Goal: Transaction & Acquisition: Purchase product/service

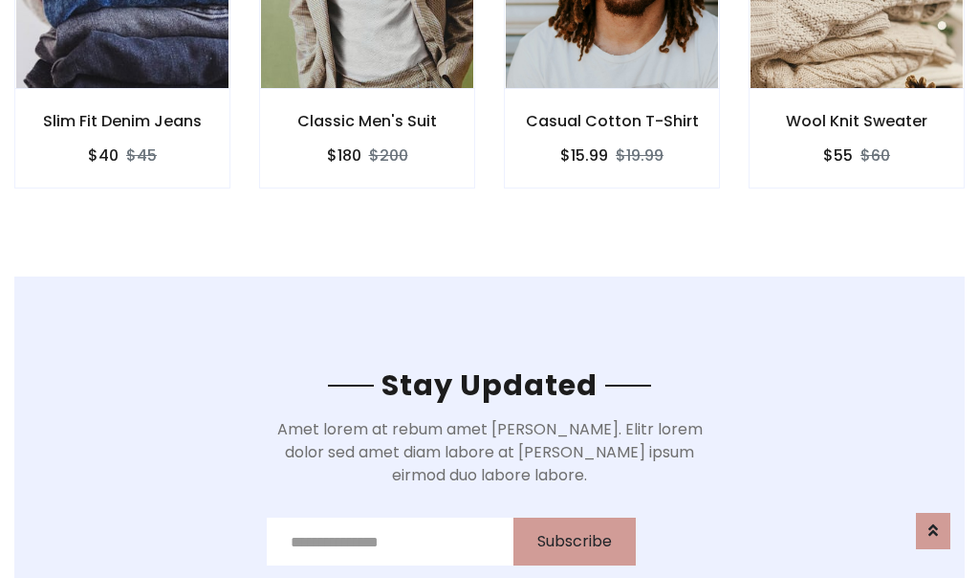
scroll to position [2881, 0]
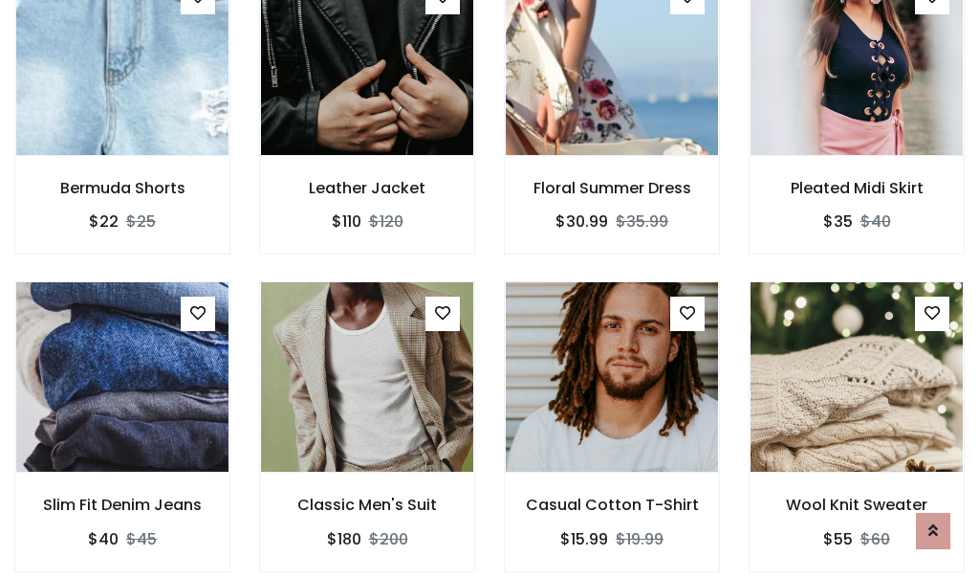
click at [490, 289] on div "Casual Cotton T-Shirt $15.99 $19.99" at bounding box center [612, 439] width 245 height 317
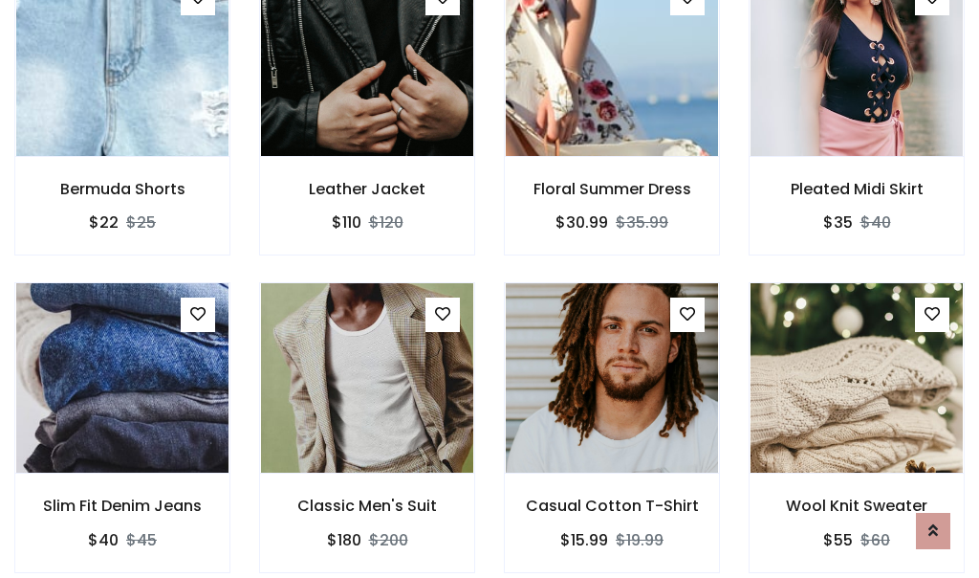
click at [490, 289] on div "Casual Cotton T-Shirt $15.99 $19.99" at bounding box center [612, 440] width 245 height 317
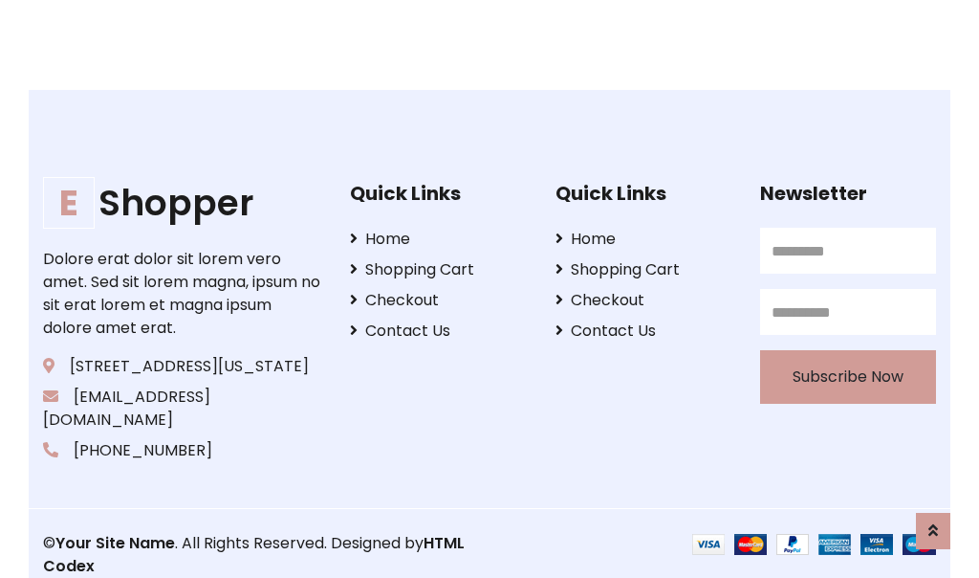
scroll to position [3642, 0]
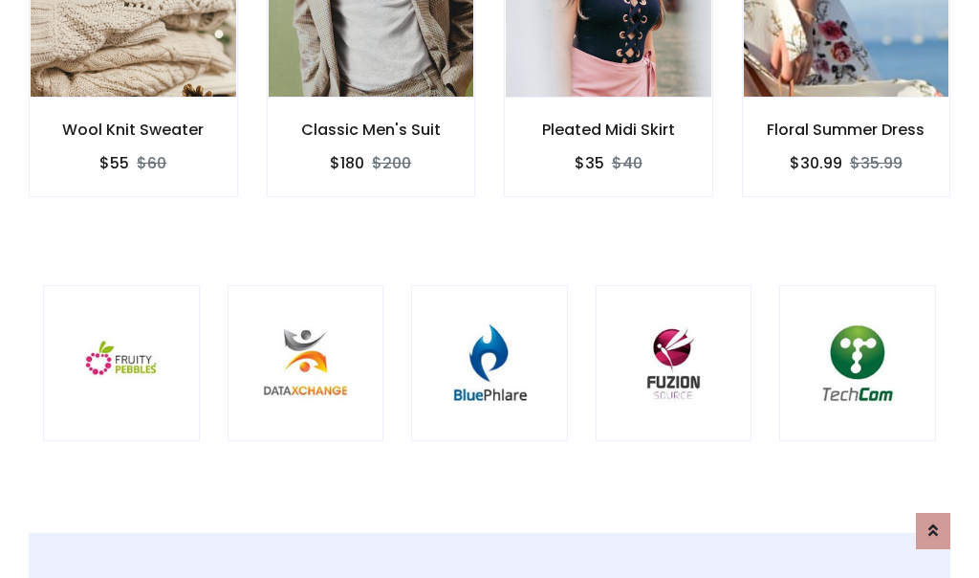
click at [490, 288] on div at bounding box center [489, 363] width 157 height 157
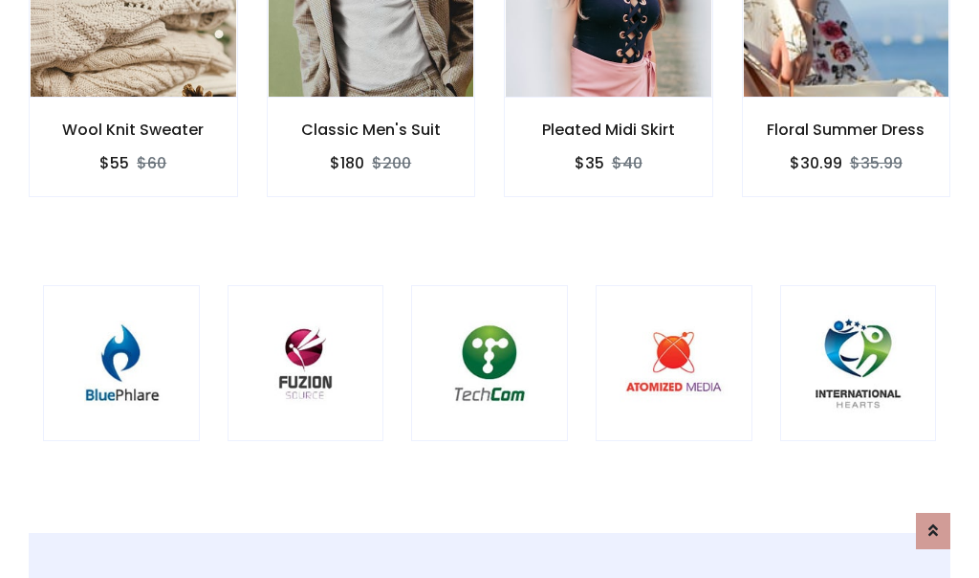
click at [490, 289] on div at bounding box center [489, 363] width 157 height 157
click at [490, 288] on div at bounding box center [489, 363] width 157 height 157
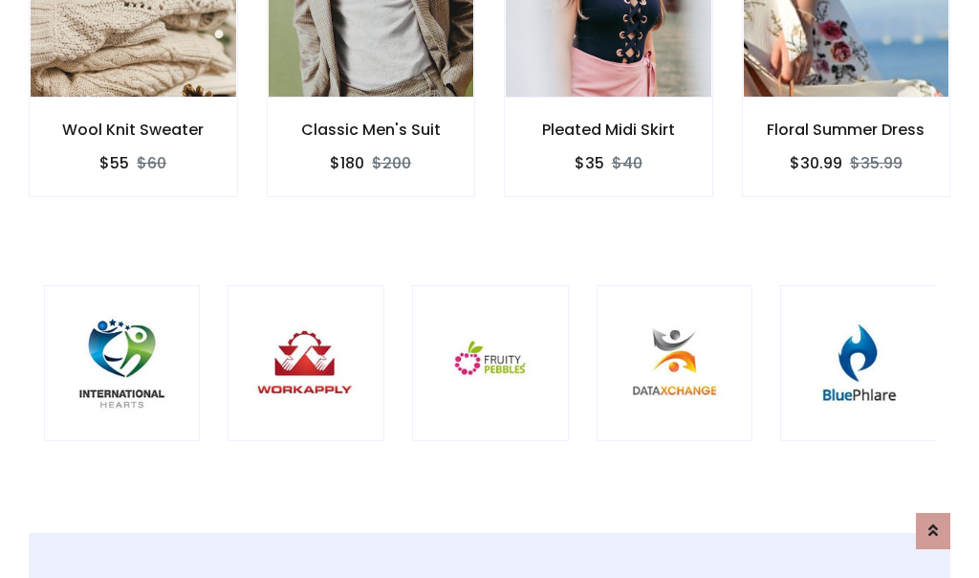
scroll to position [0, 0]
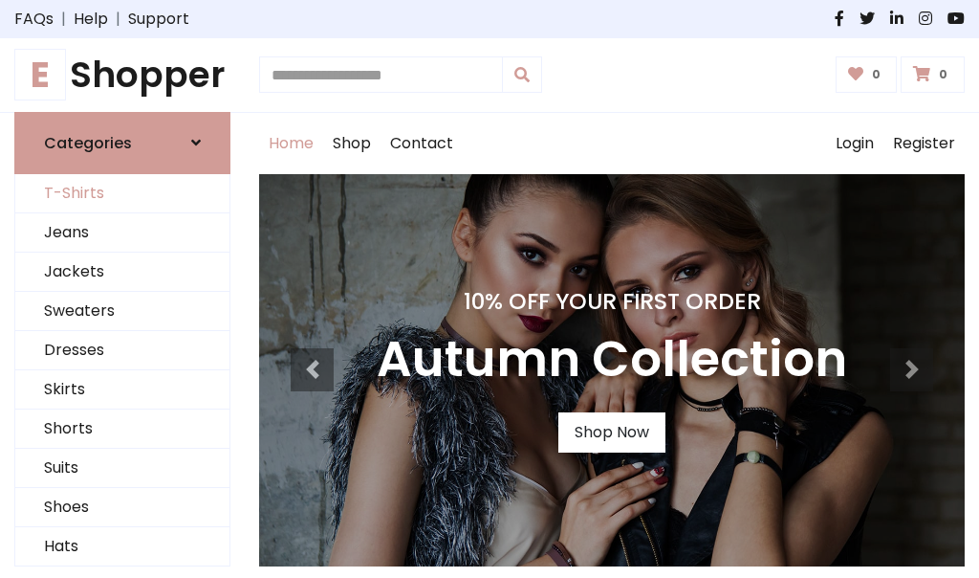
click at [122, 193] on link "T-Shirts" at bounding box center [122, 193] width 214 height 39
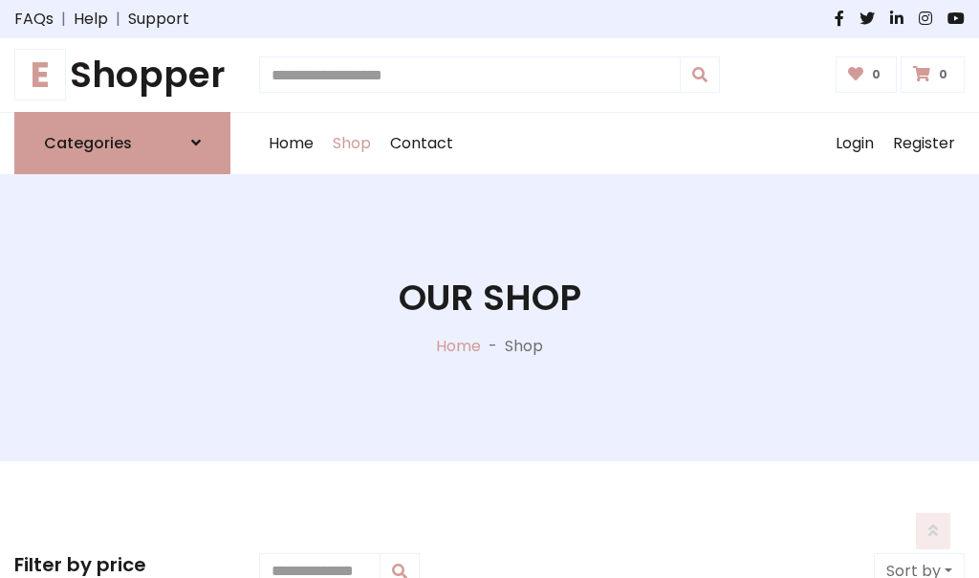
scroll to position [767, 0]
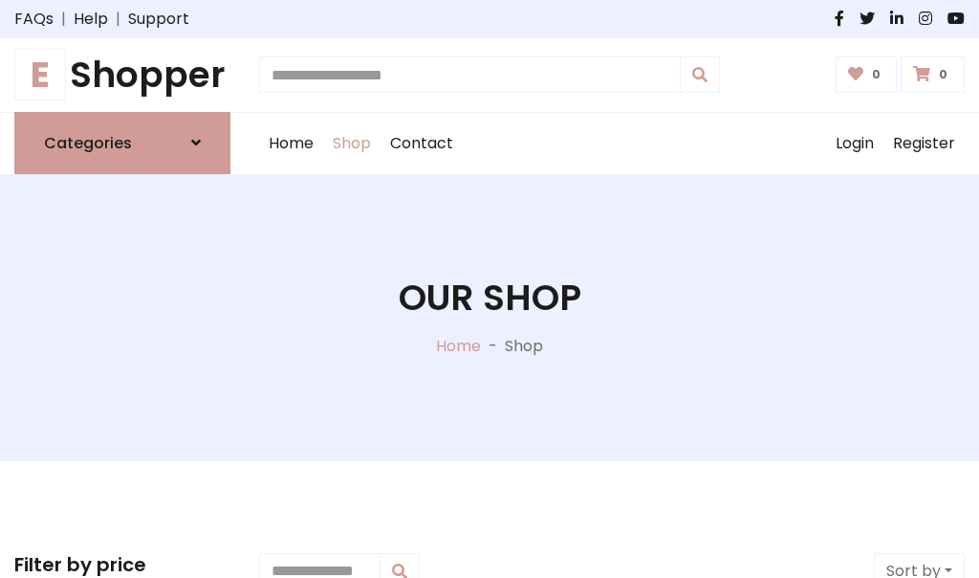
click at [122, 75] on h1 "E Shopper" at bounding box center [122, 75] width 216 height 43
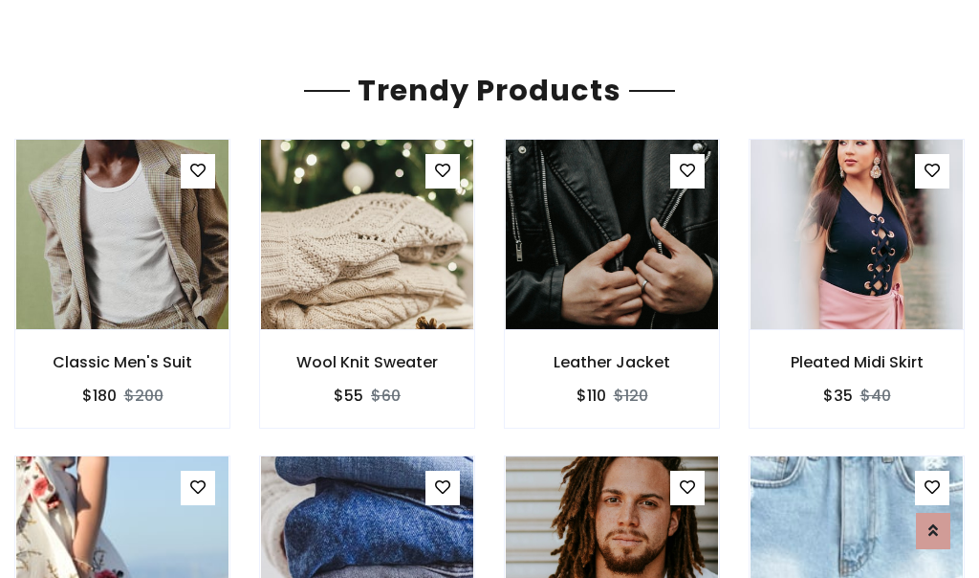
scroll to position [113, 0]
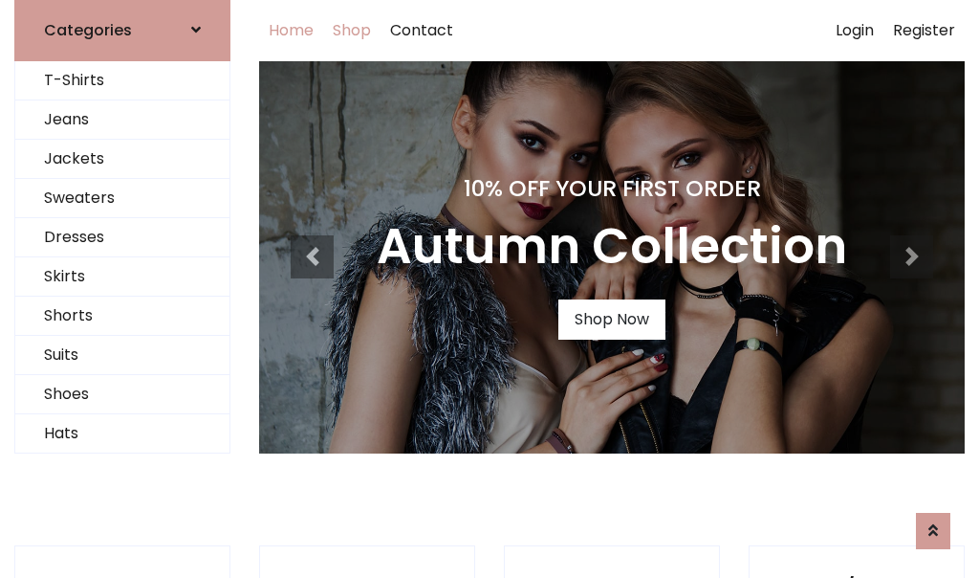
click at [353, 30] on link "Shop" at bounding box center [351, 30] width 57 height 61
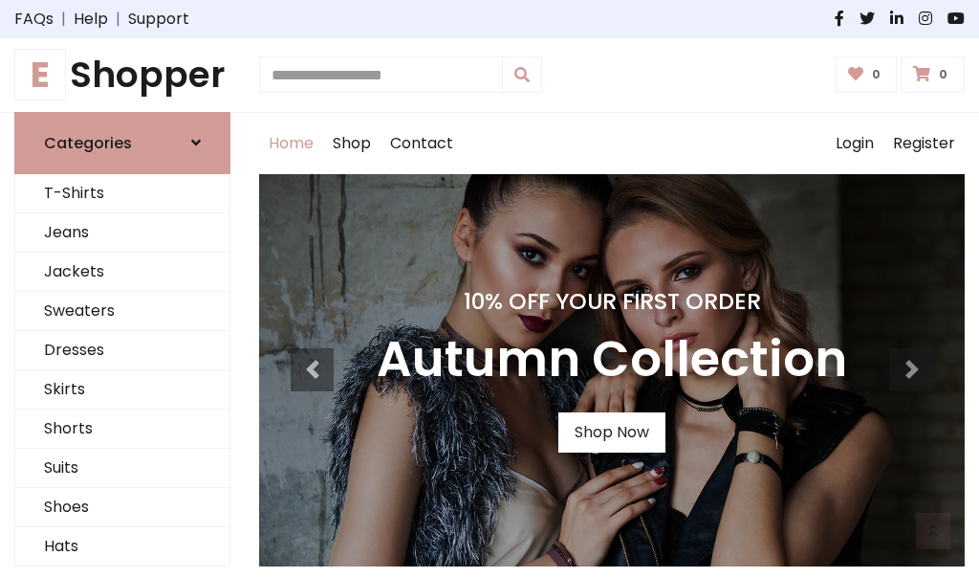
scroll to position [627, 0]
